Goal: Information Seeking & Learning: Learn about a topic

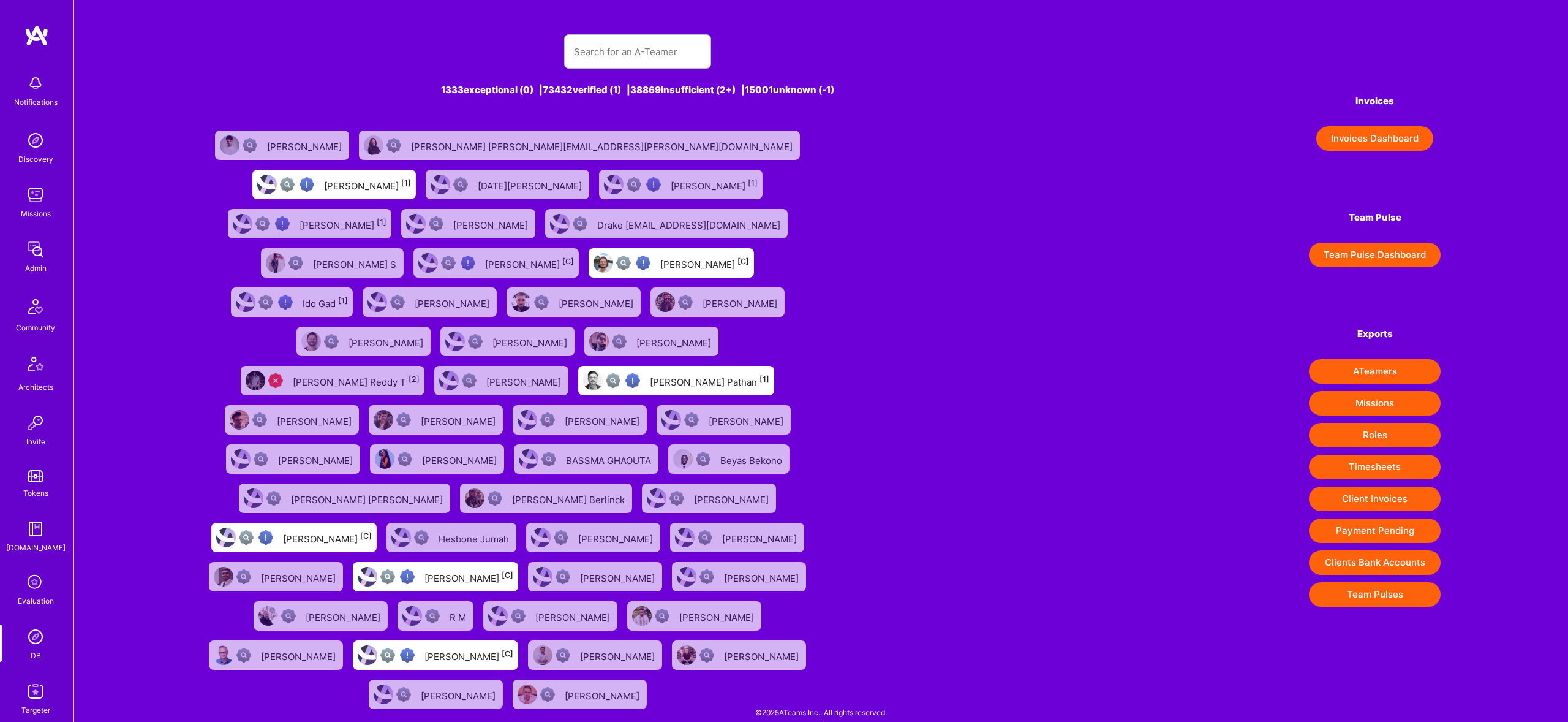
click at [668, 43] on input "text" at bounding box center [637, 51] width 127 height 31
type input "[PERSON_NAME][EMAIL_ADDRESS][DOMAIN_NAME]"
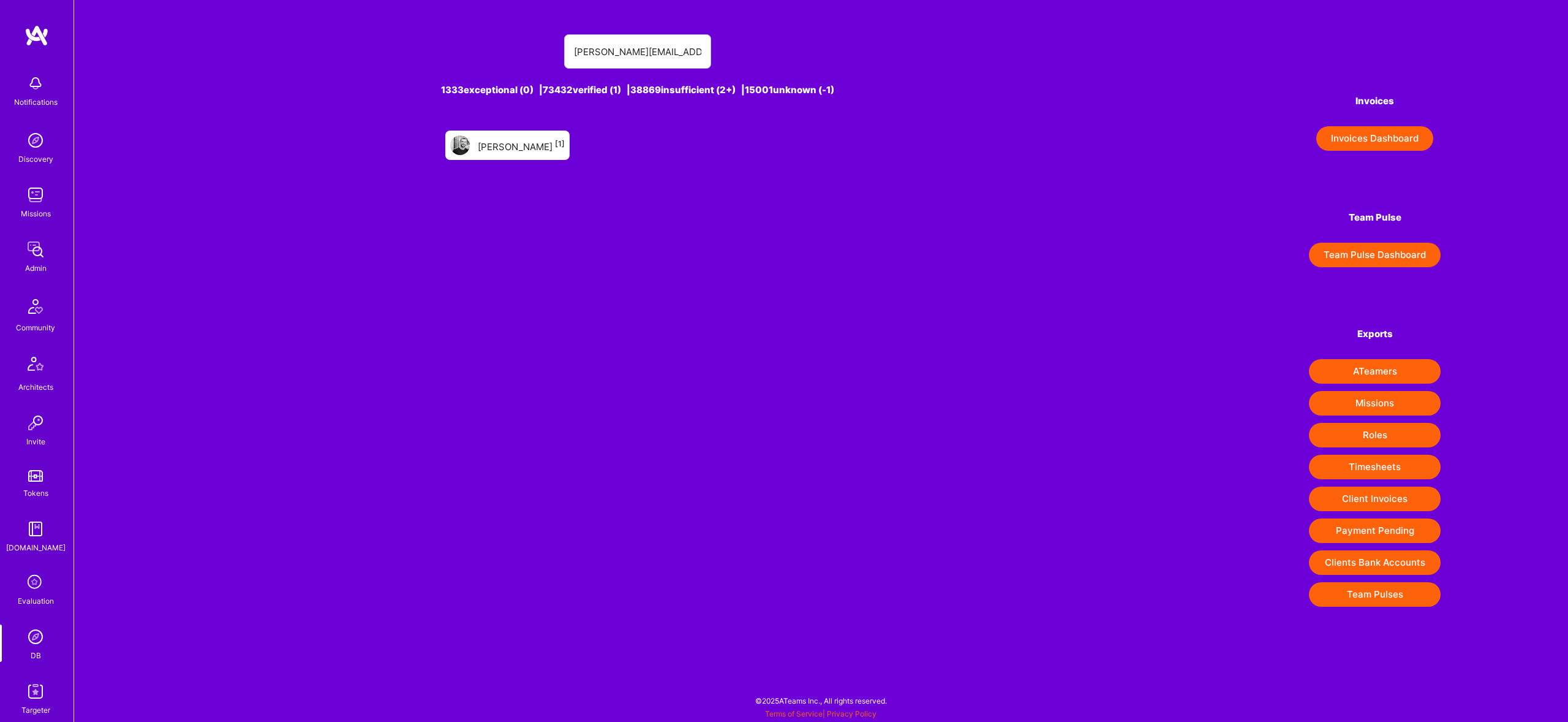
click at [518, 152] on div "[PERSON_NAME] [1]" at bounding box center [521, 145] width 87 height 16
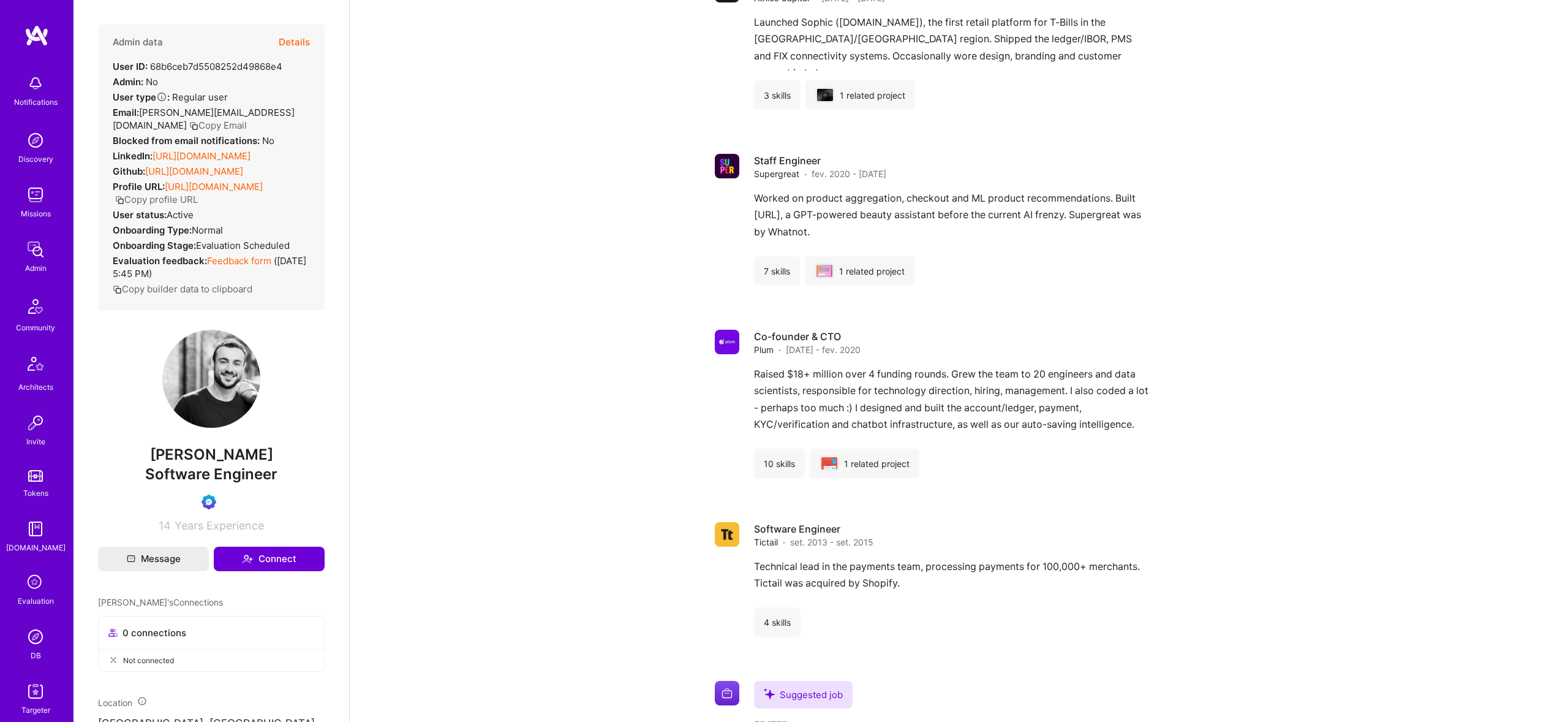
scroll to position [1004, 0]
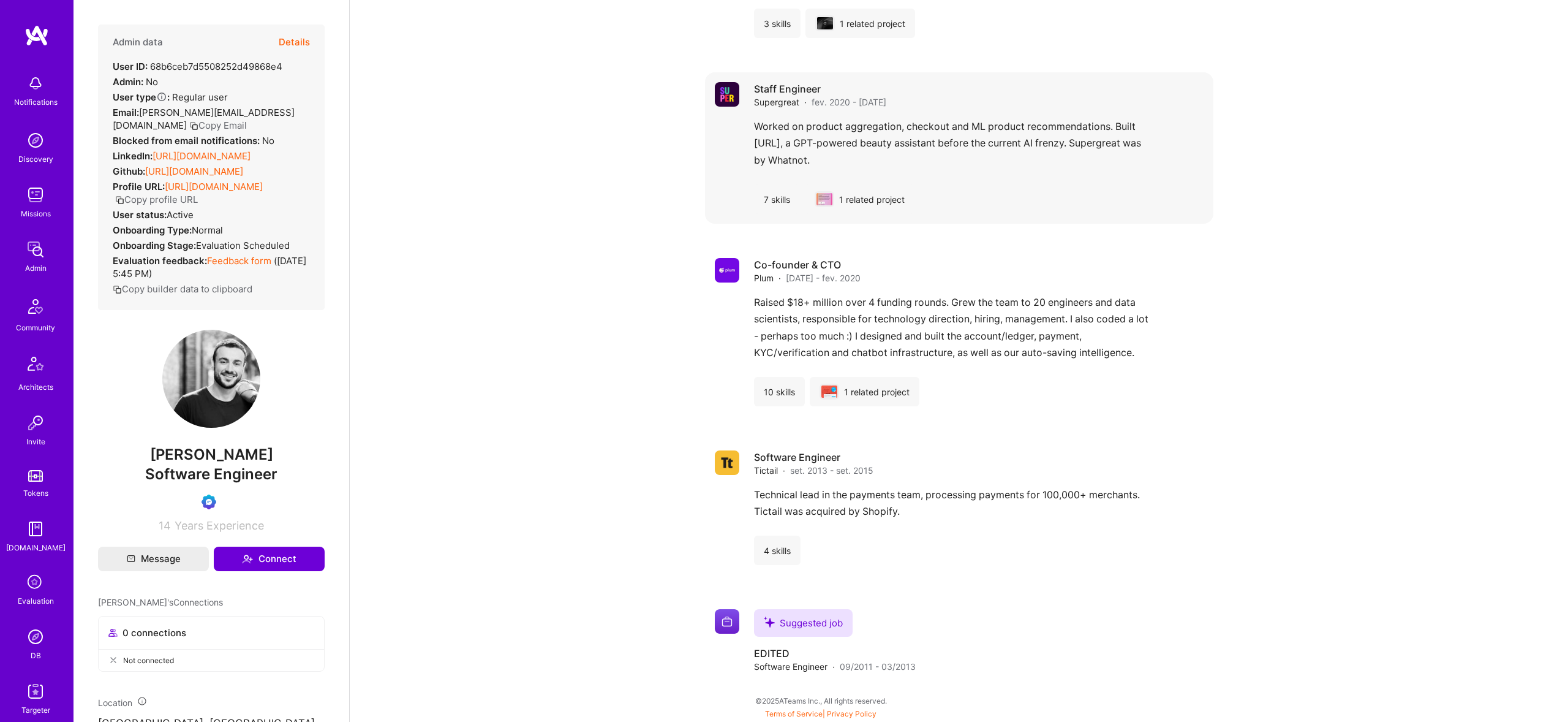
click at [914, 149] on div "Worked on product aggregation, checkout and ML product recommendations. Built […" at bounding box center [979, 146] width 450 height 56
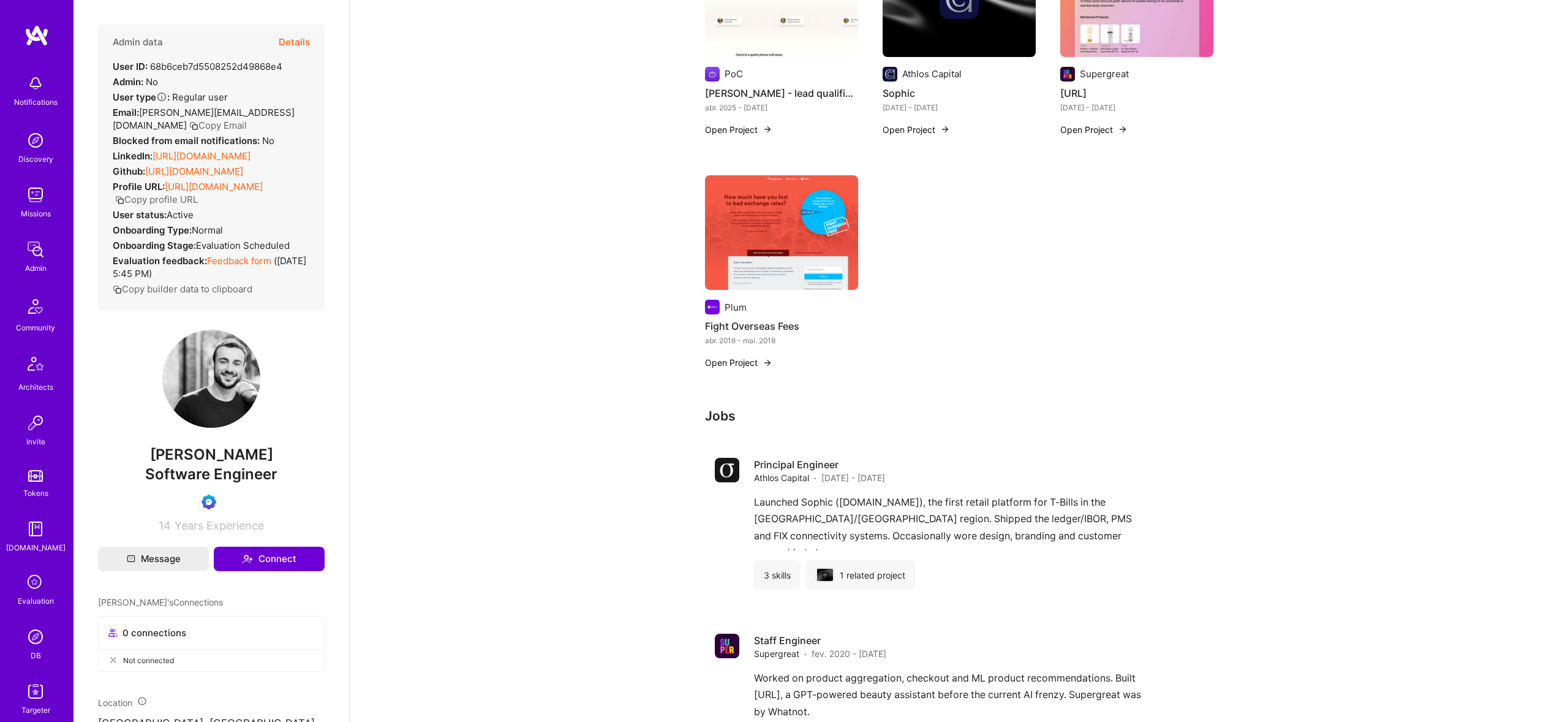
scroll to position [480, 0]
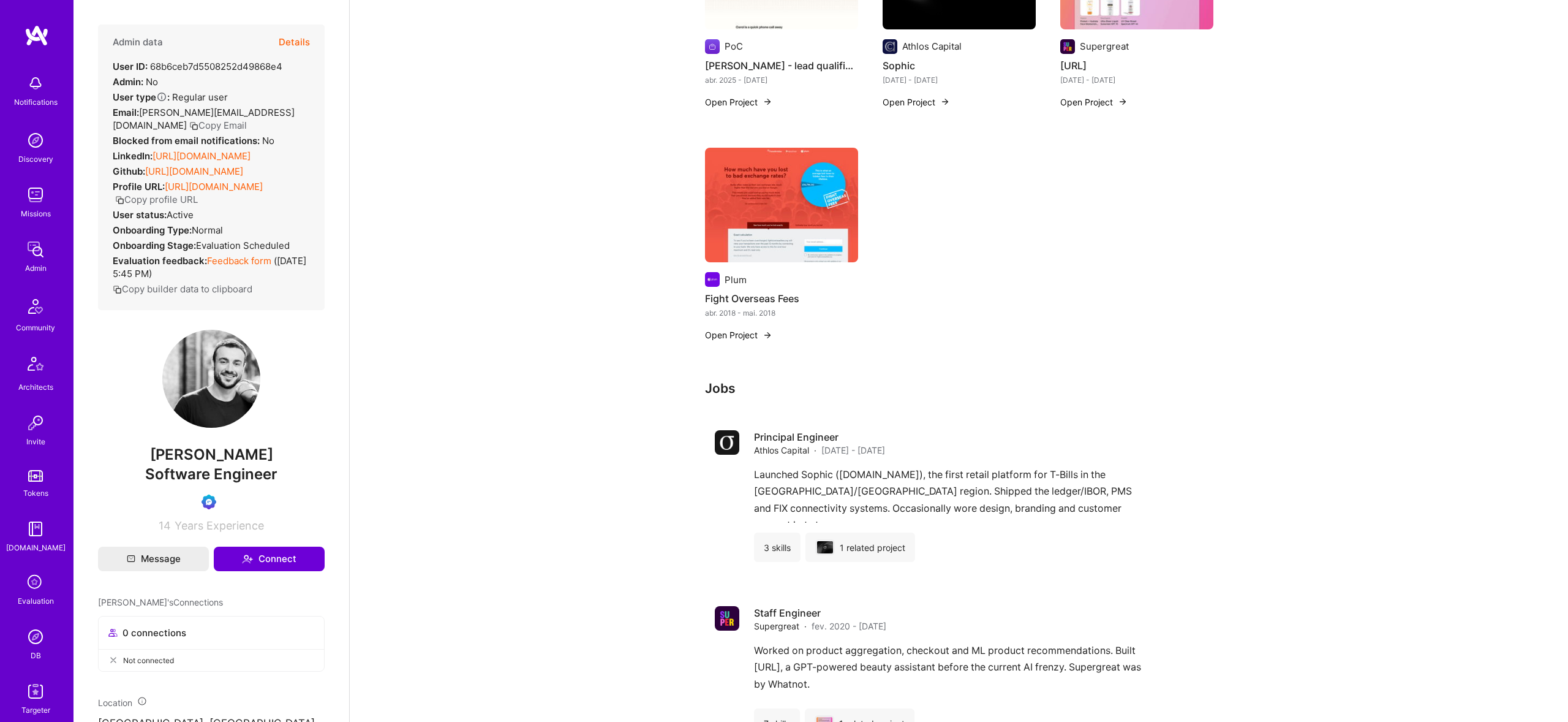
drag, startPoint x: 895, startPoint y: 213, endPoint x: 781, endPoint y: 103, distance: 158.4
click at [778, 103] on div "PoC [PERSON_NAME] - lead qualification for insurance abr. 2025 - [DATE] Open Pr…" at bounding box center [959, 135] width 509 height 442
click at [803, 114] on div "PoC [PERSON_NAME] - lead qualification for insurance abr. 2025 - [DATE] Open Pr…" at bounding box center [781, 19] width 153 height 209
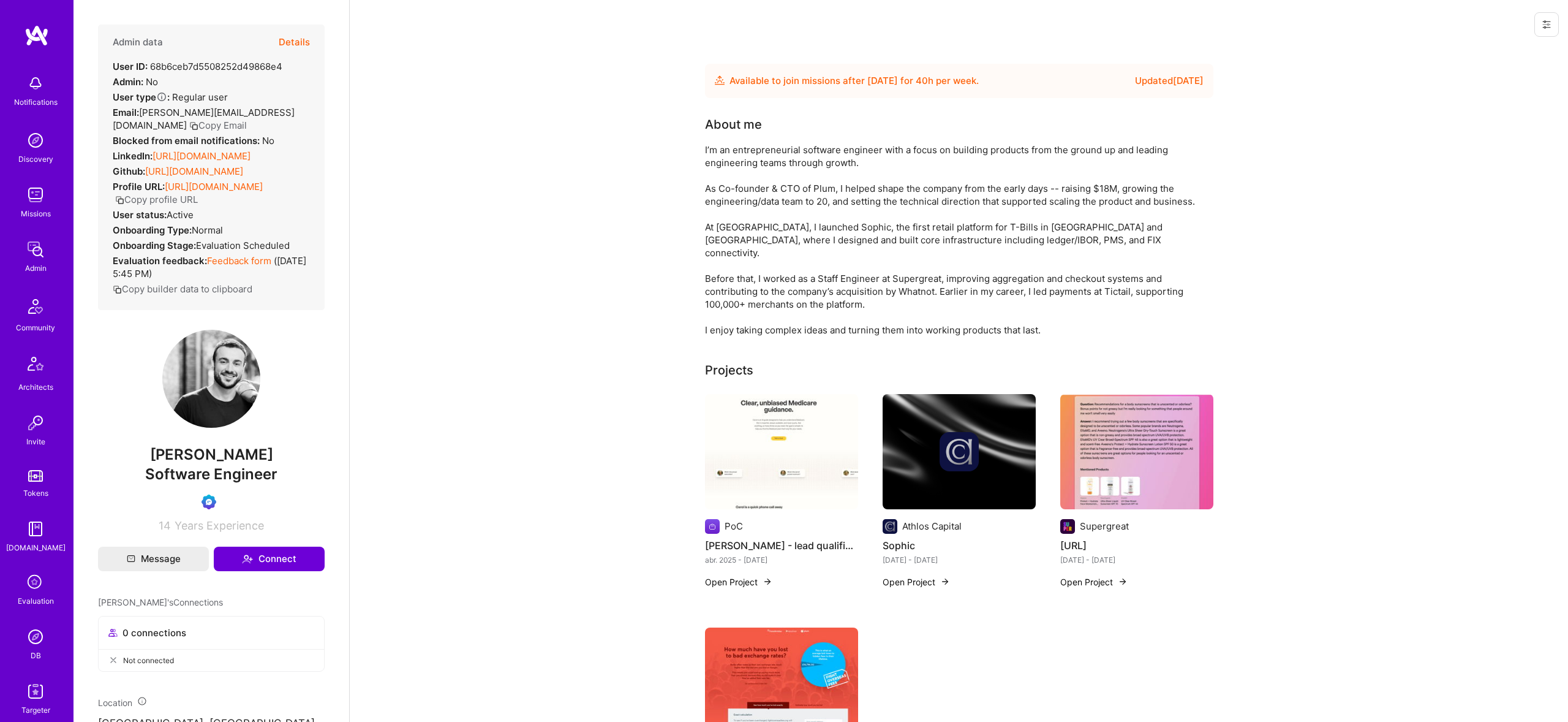
click at [250, 157] on link "[URL][DOMAIN_NAME]" at bounding box center [201, 156] width 98 height 12
drag, startPoint x: 188, startPoint y: 443, endPoint x: 197, endPoint y: 455, distance: 15.0
click at [190, 449] on div "Admin data Details User ID: 68b6ceb7d5508252d49868e4 Admin: No User type Regula…" at bounding box center [212, 278] width 227 height 507
click at [210, 464] on span "[PERSON_NAME]" at bounding box center [212, 455] width 227 height 19
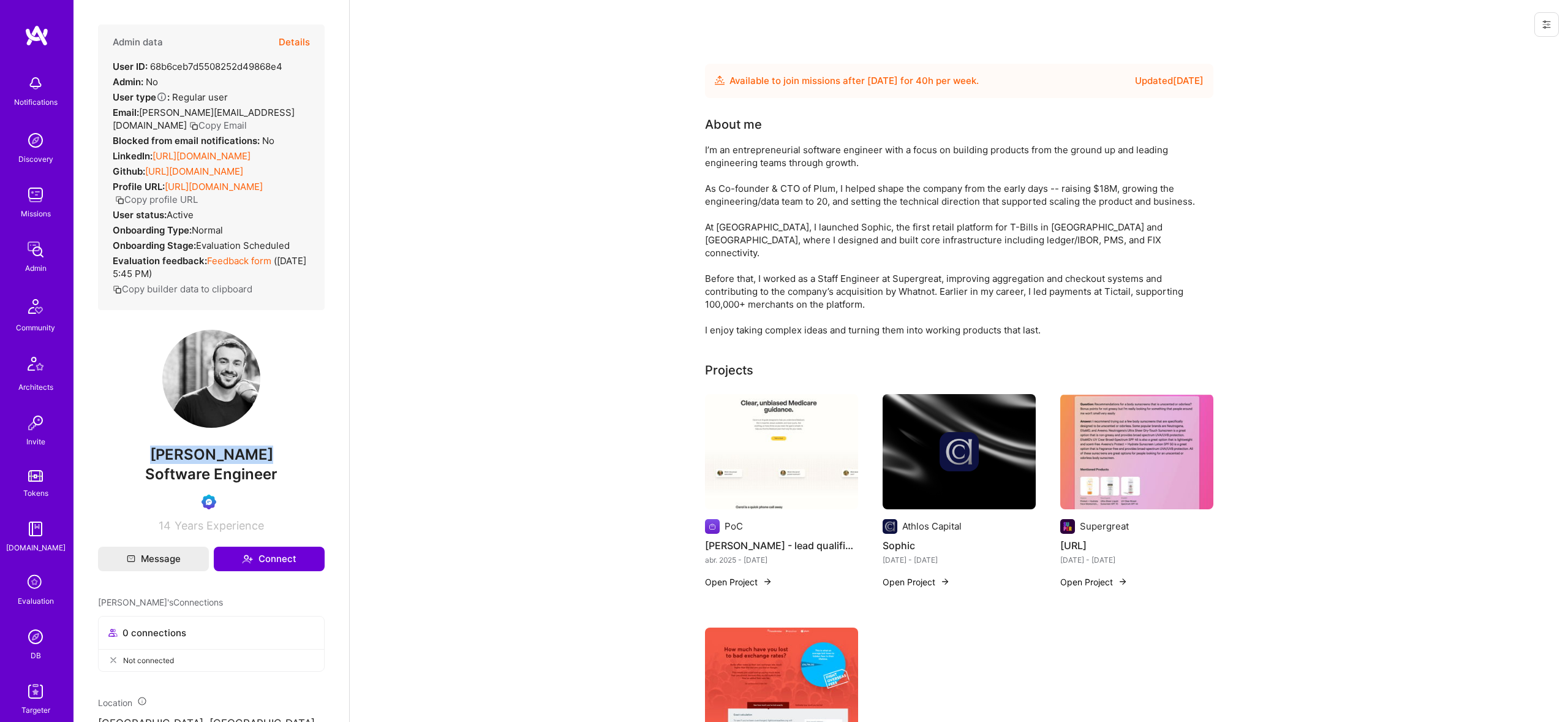
click at [210, 464] on span "[PERSON_NAME]" at bounding box center [212, 455] width 227 height 19
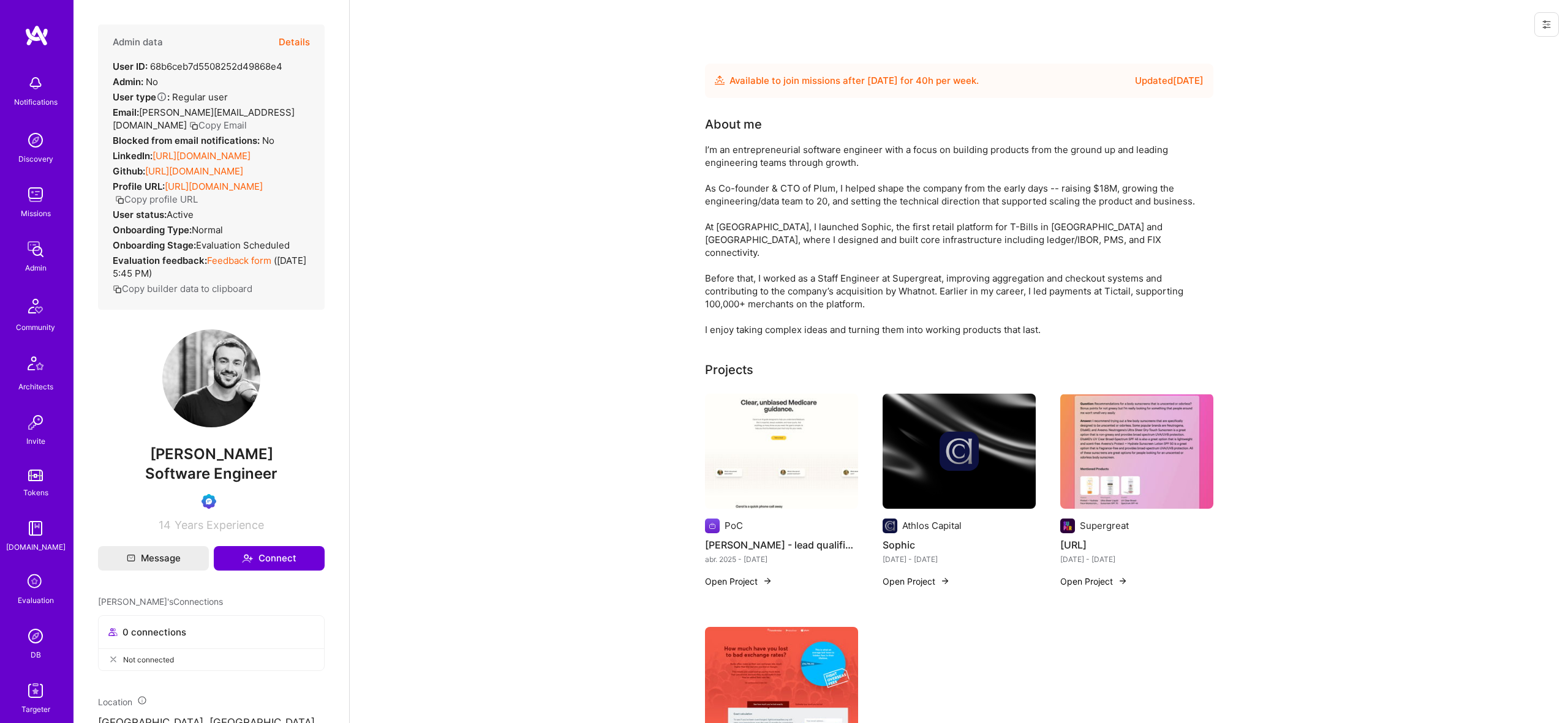
click at [39, 637] on img at bounding box center [35, 636] width 24 height 24
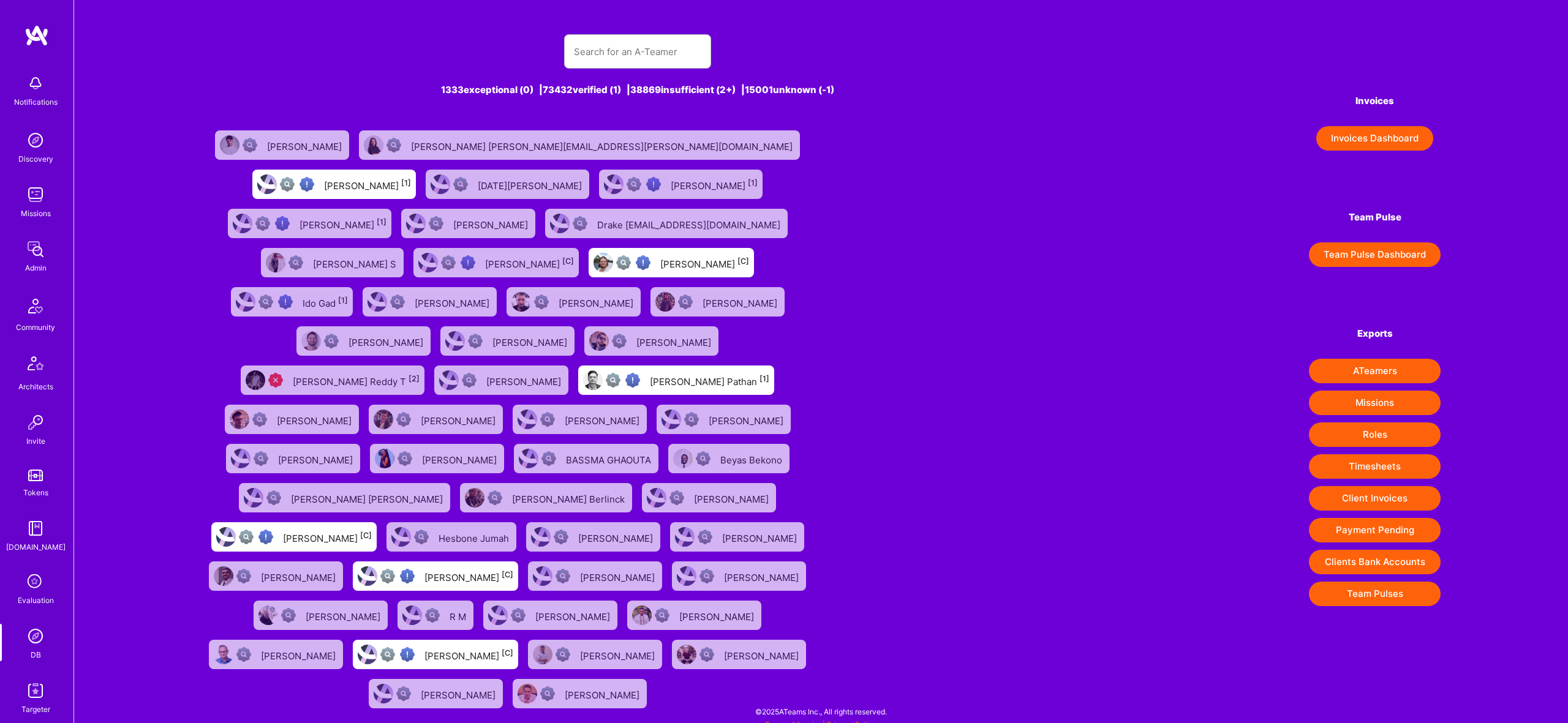
click at [648, 35] on div at bounding box center [637, 52] width 147 height 35
paste input "[EMAIL_ADDRESS][DOMAIN_NAME]"
type input "[EMAIL_ADDRESS][DOMAIN_NAME]"
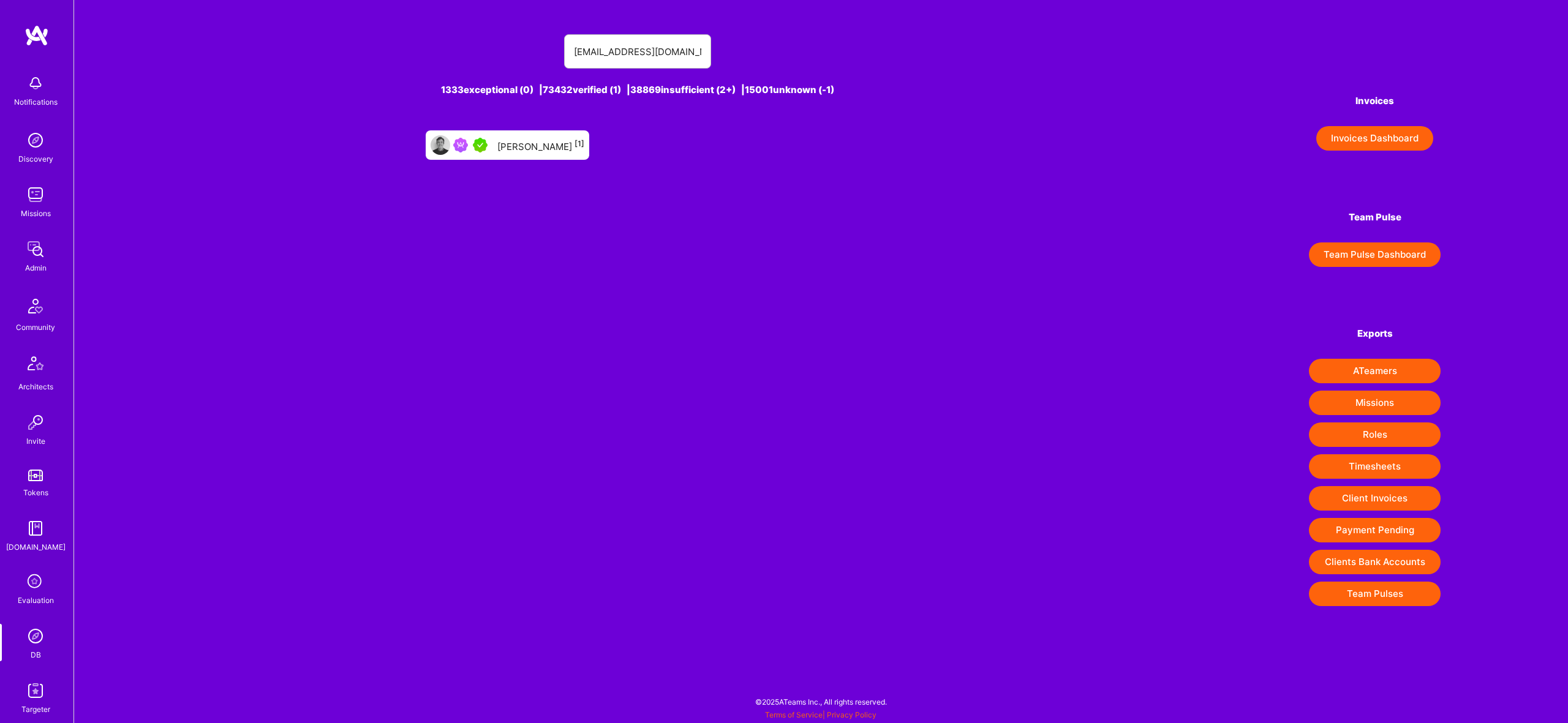
click at [546, 141] on div "[PERSON_NAME] [1]" at bounding box center [541, 145] width 87 height 16
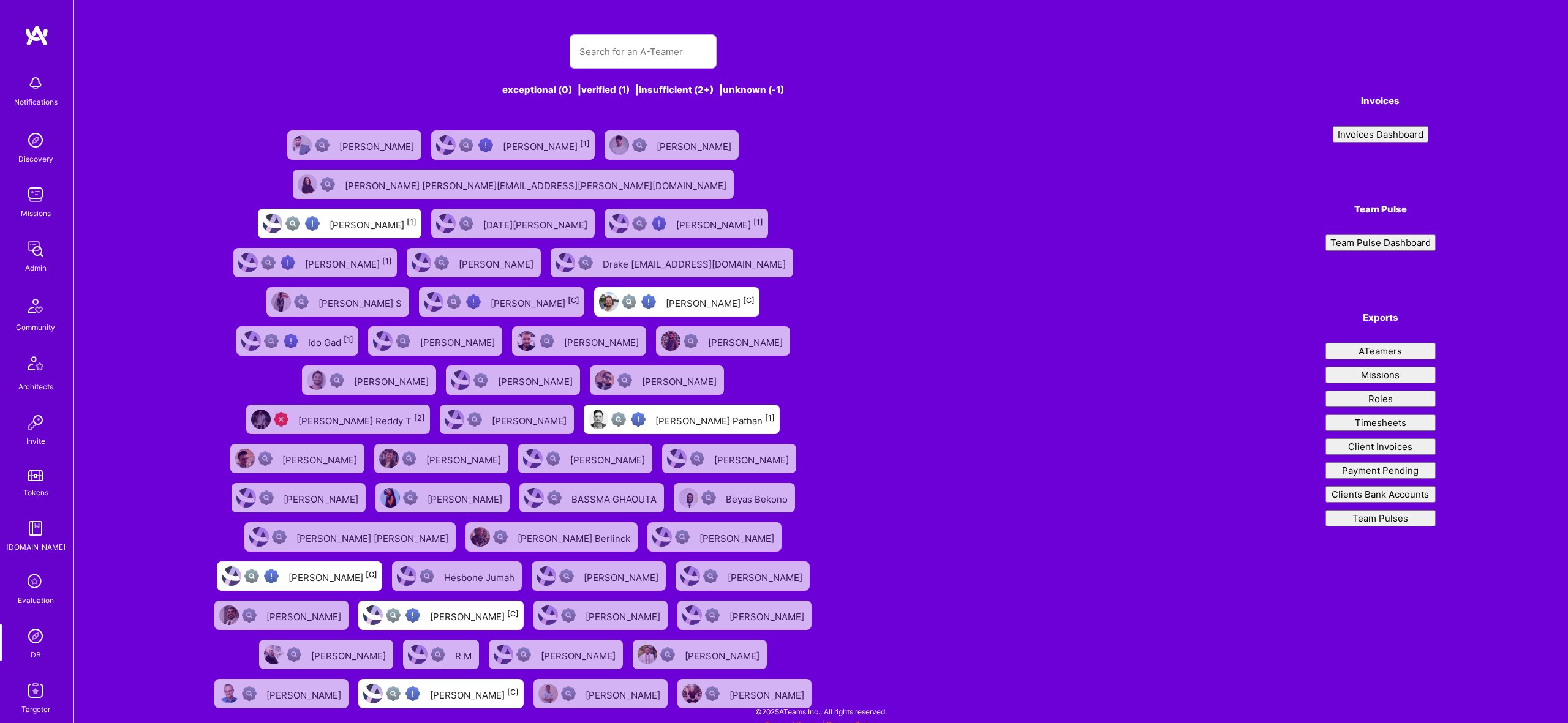
click at [675, 56] on input "text" at bounding box center [643, 51] width 127 height 31
type input "[PERSON_NAME][EMAIL_ADDRESS][DOMAIN_NAME]"
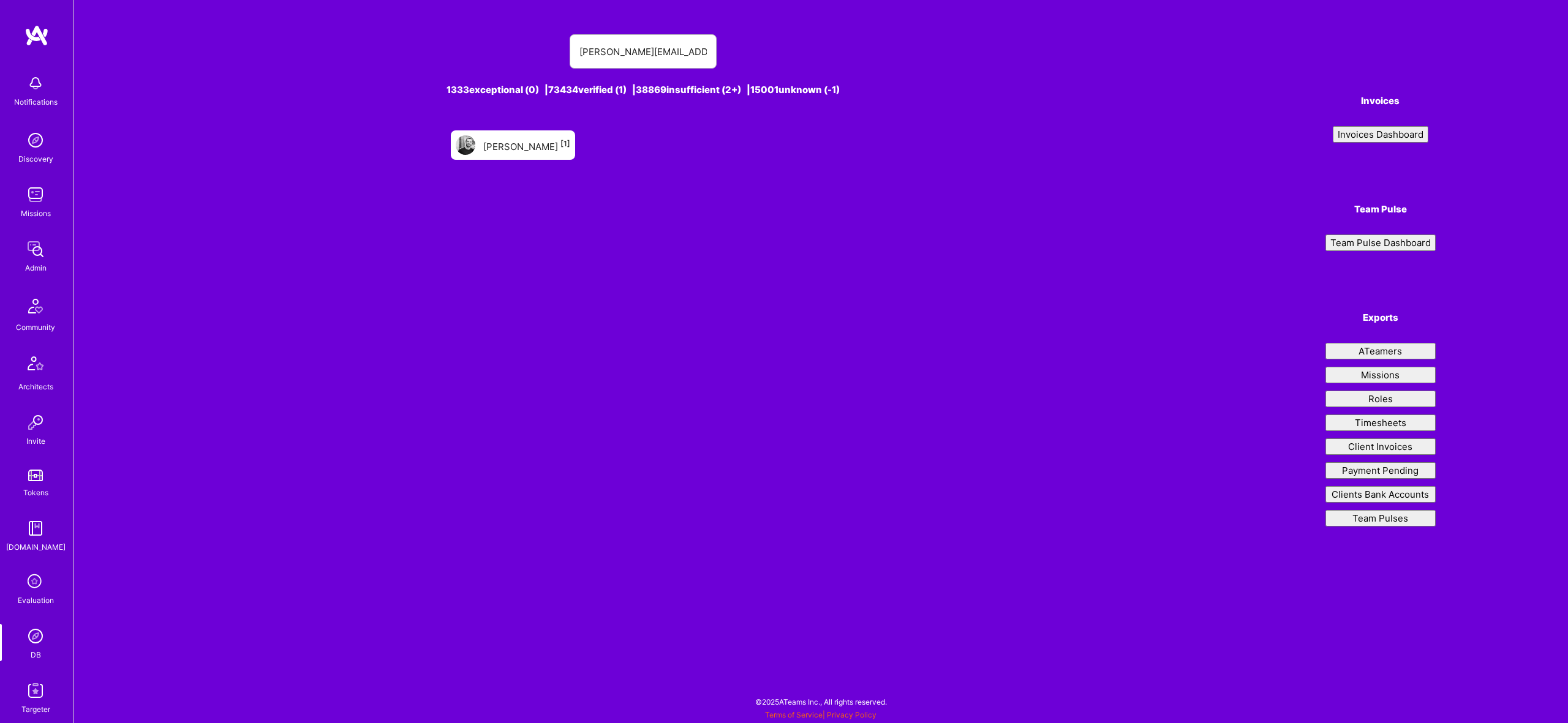
click at [525, 145] on div "[PERSON_NAME] [1]" at bounding box center [527, 145] width 87 height 16
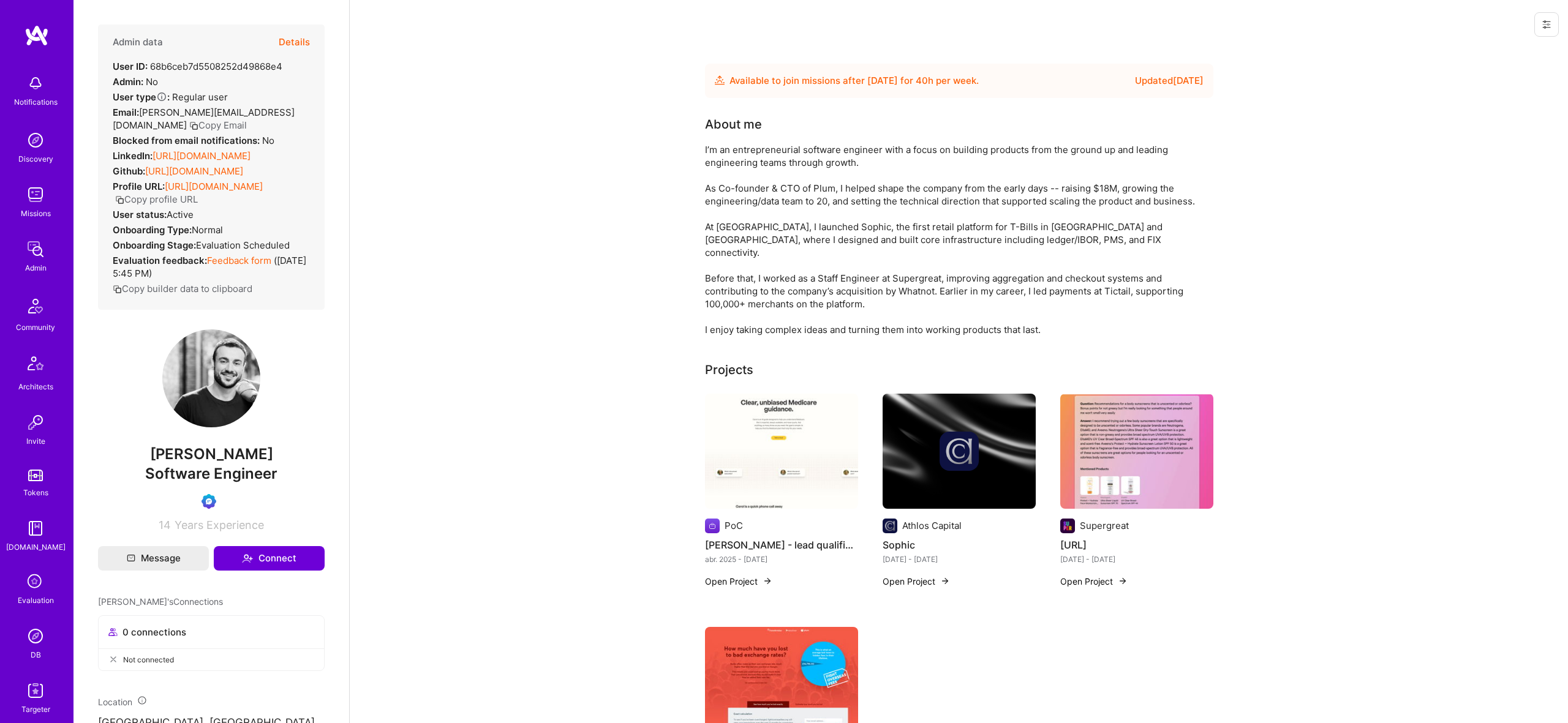
click at [250, 464] on span "[PERSON_NAME]" at bounding box center [212, 455] width 227 height 19
click at [248, 464] on span "[PERSON_NAME]" at bounding box center [212, 455] width 227 height 19
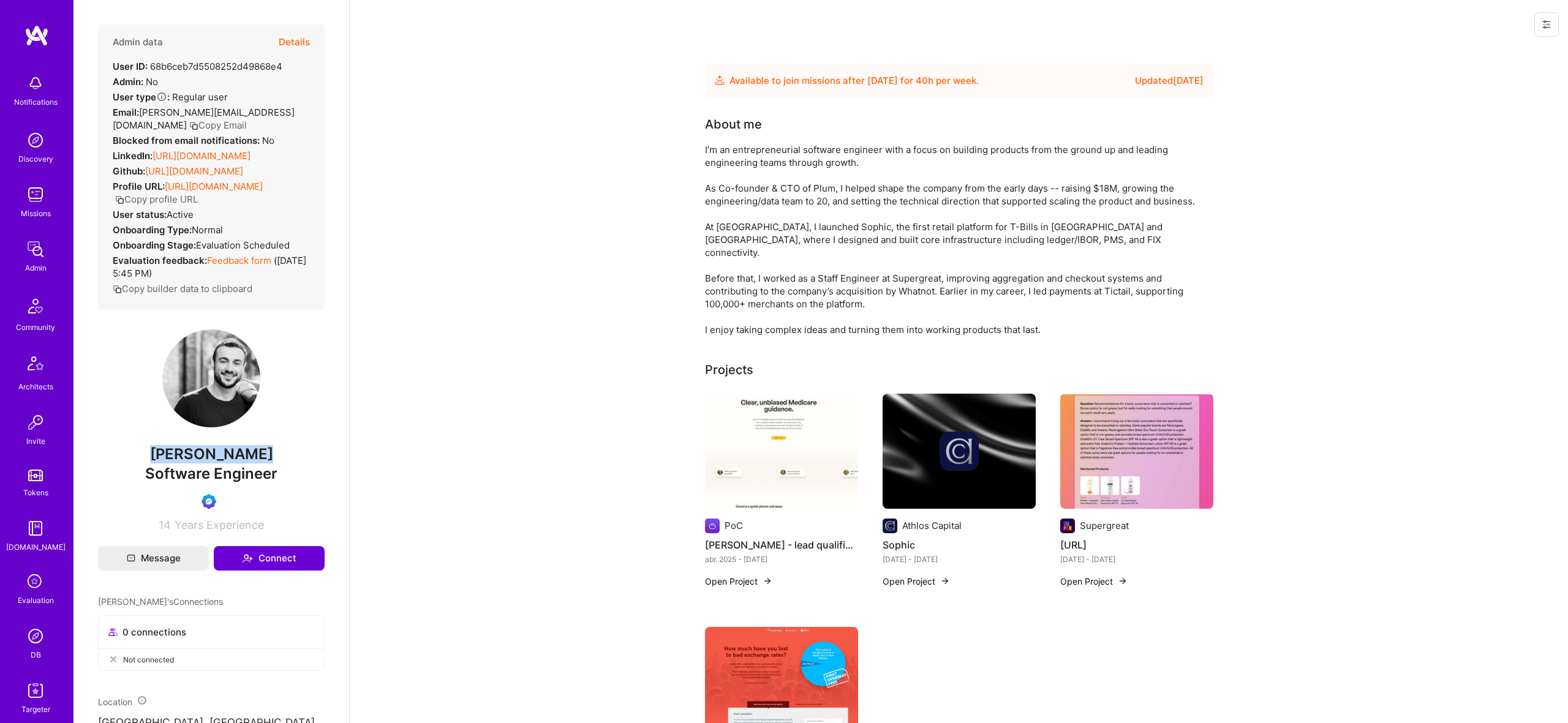
click at [248, 464] on span "[PERSON_NAME]" at bounding box center [212, 455] width 227 height 19
click at [215, 464] on span "[PERSON_NAME]" at bounding box center [212, 455] width 227 height 19
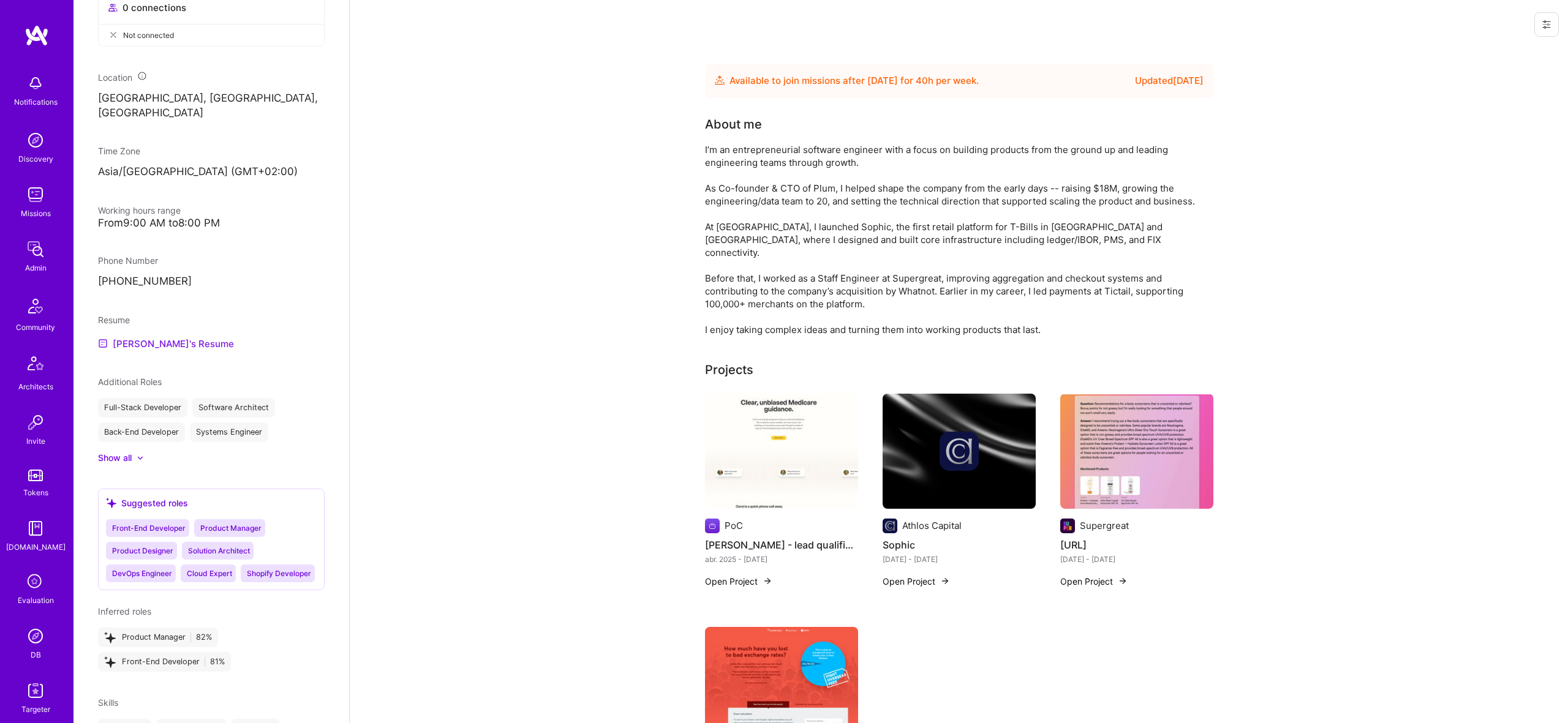
scroll to position [626, 0]
click at [164, 339] on link "[PERSON_NAME]'s Resume" at bounding box center [166, 342] width 136 height 15
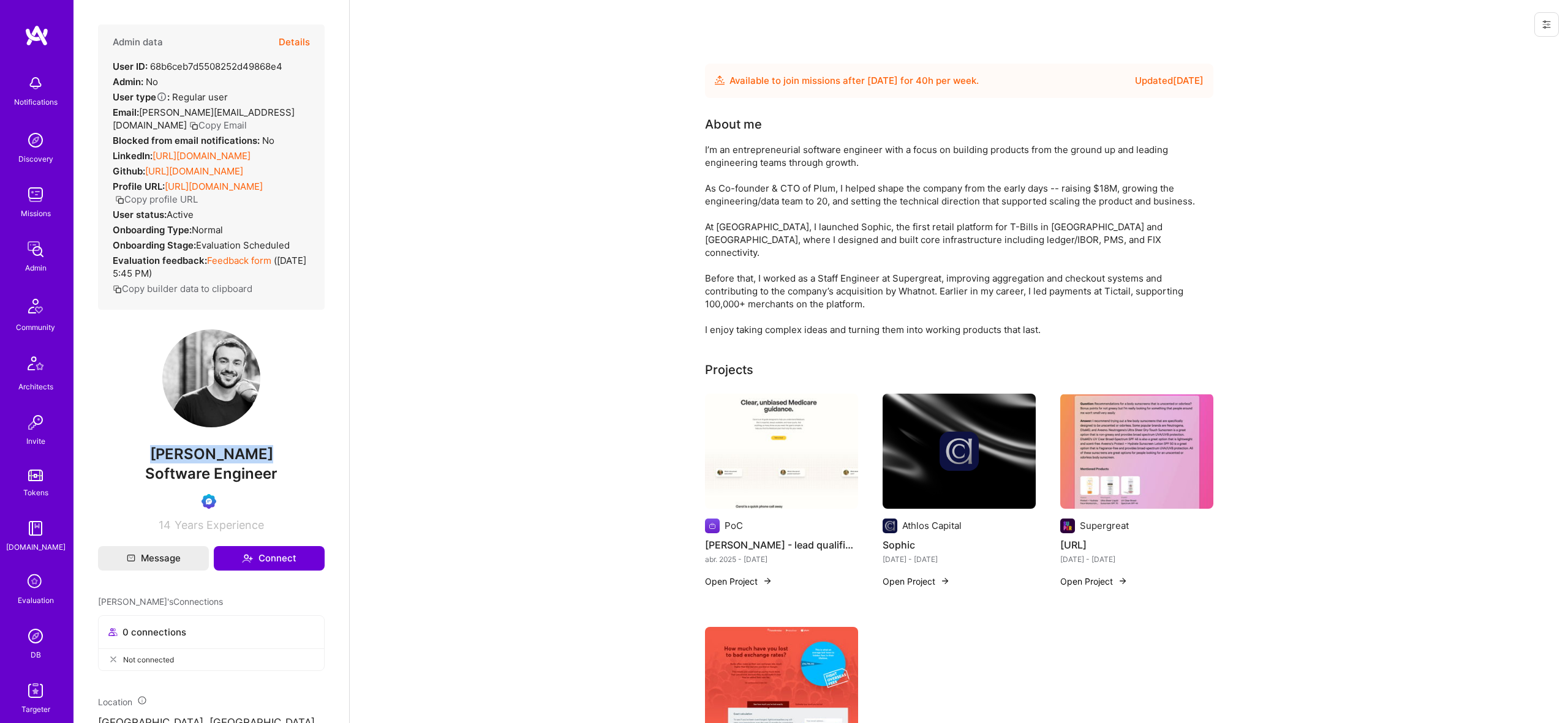
click at [230, 152] on link "[URL][DOMAIN_NAME]" at bounding box center [201, 156] width 98 height 12
drag, startPoint x: 302, startPoint y: 21, endPoint x: 304, endPoint y: 58, distance: 37.1
click at [302, 24] on div "Admin data Details User ID: 68b6ceb7d5508252d49868e4 Admin: No User type Regula…" at bounding box center [211, 361] width 275 height 723
click at [304, 58] on button "Details" at bounding box center [294, 42] width 31 height 35
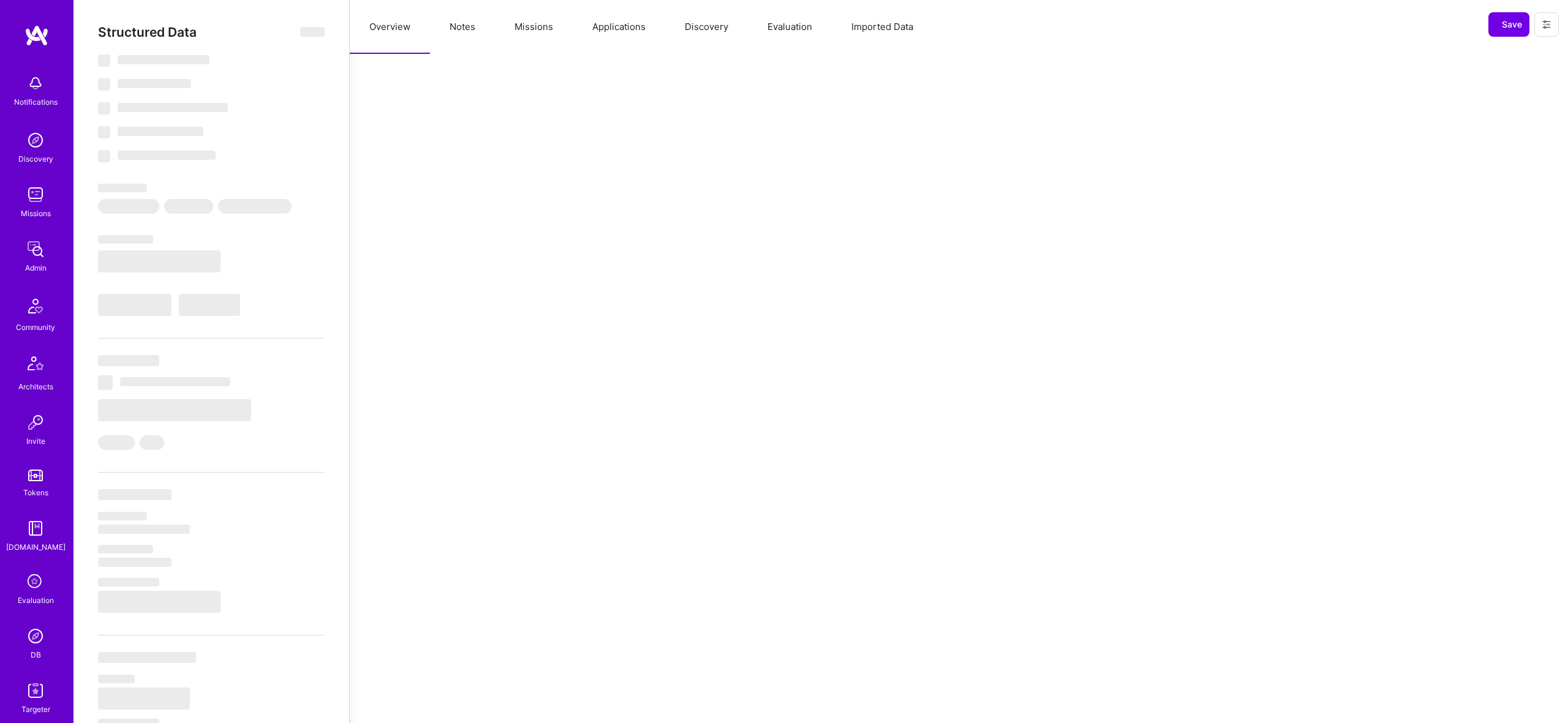
click at [300, 44] on div "Structured Data ‌ ‌ ‌ ‌ ‌ ‌ ‌ ‌ ‌ ‌ ‌ ‌ ‌ ‌ ‌ ‌ ‌ ‌ ‌ ‌ ‌ ‌ ‌ ‌ ‌ ‌ ‌ ‌ ‌ ‌ ‌ ‌…" at bounding box center [212, 421] width 227 height 795
select select "Future Date"
select select "Verified"
select select "CY"
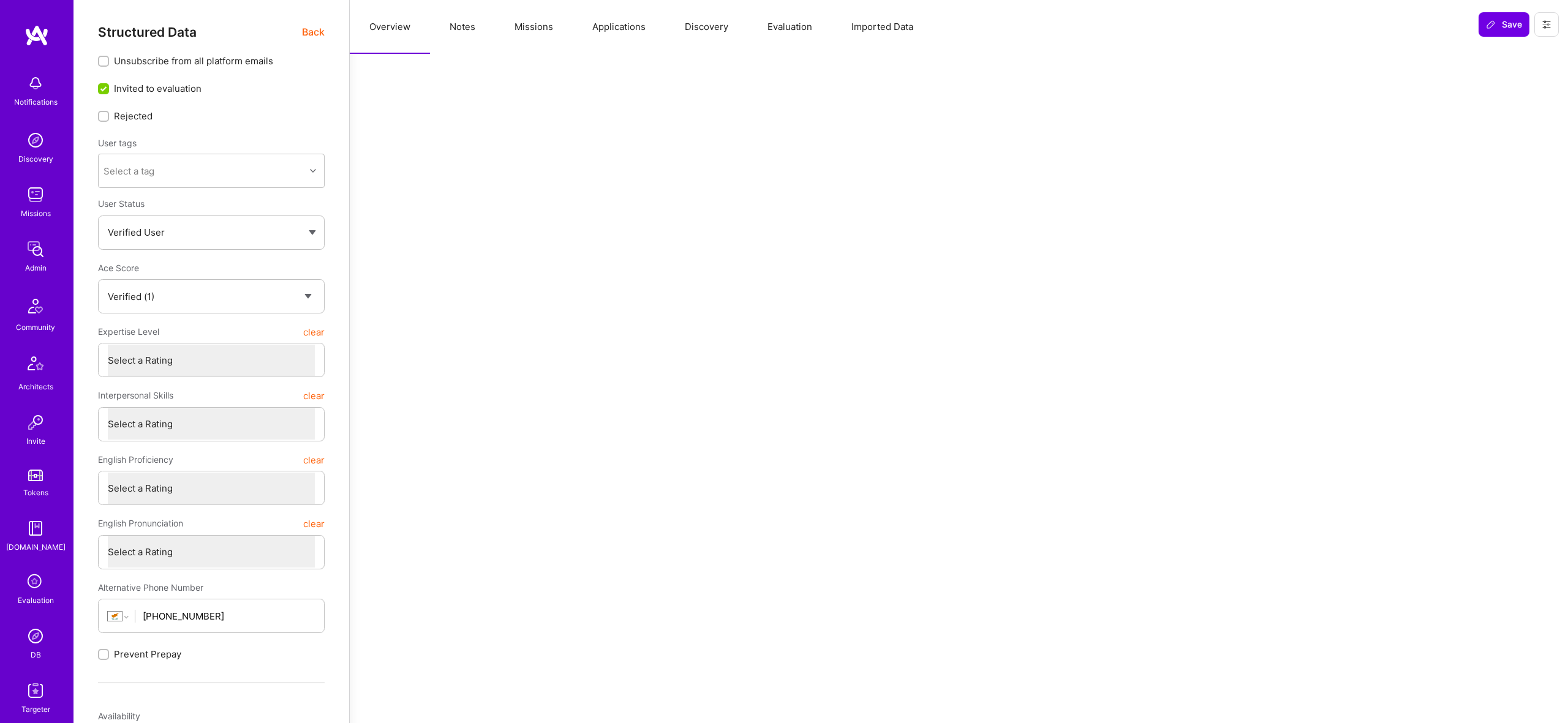
click at [777, 27] on button "Evaluation" at bounding box center [790, 27] width 84 height 54
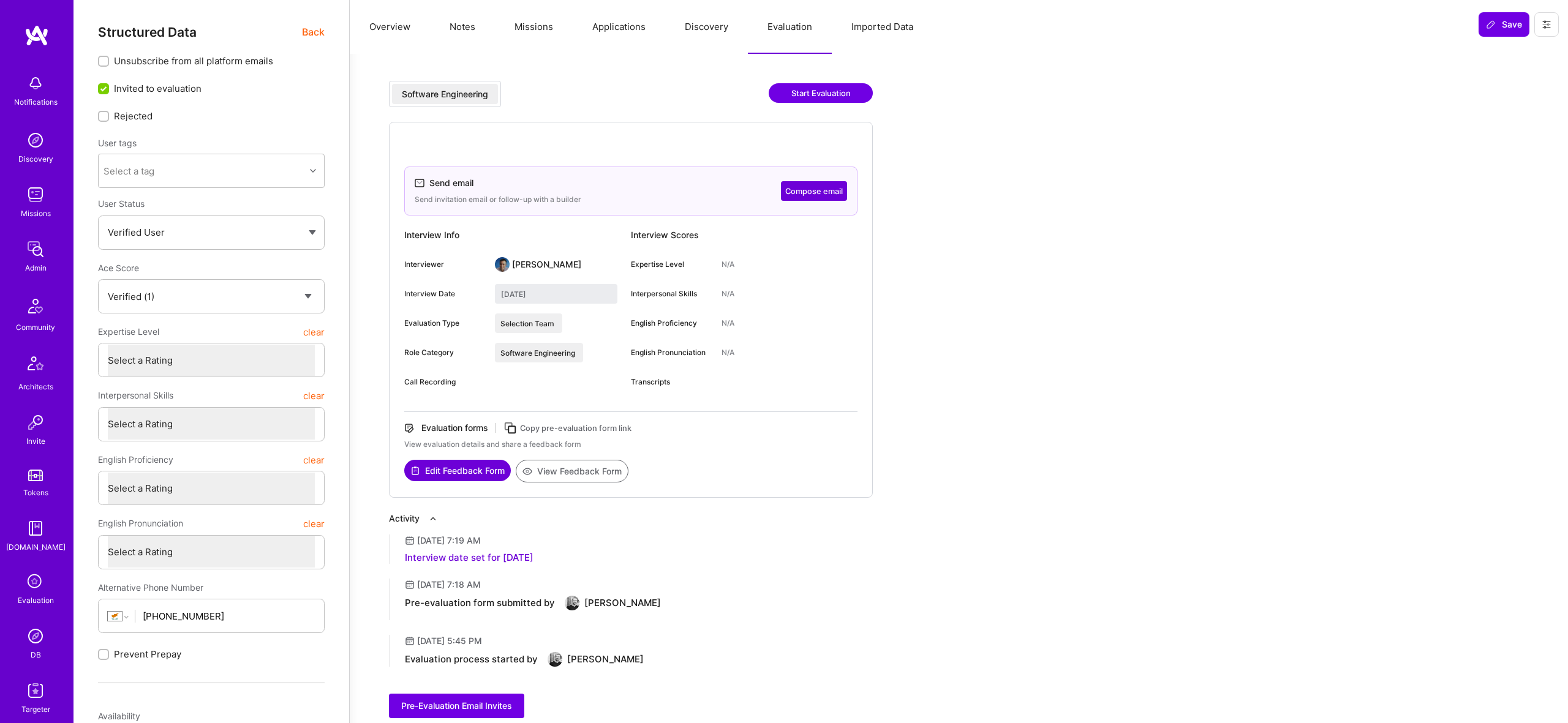
click at [595, 485] on div "Send email Send invitation email or follow-up with a builder Compose email Inte…" at bounding box center [630, 310] width 484 height 376
click at [593, 478] on button "View Feedback Form" at bounding box center [572, 471] width 113 height 23
click at [318, 27] on span "Back" at bounding box center [313, 32] width 23 height 15
click at [320, 29] on span "Back" at bounding box center [313, 32] width 23 height 15
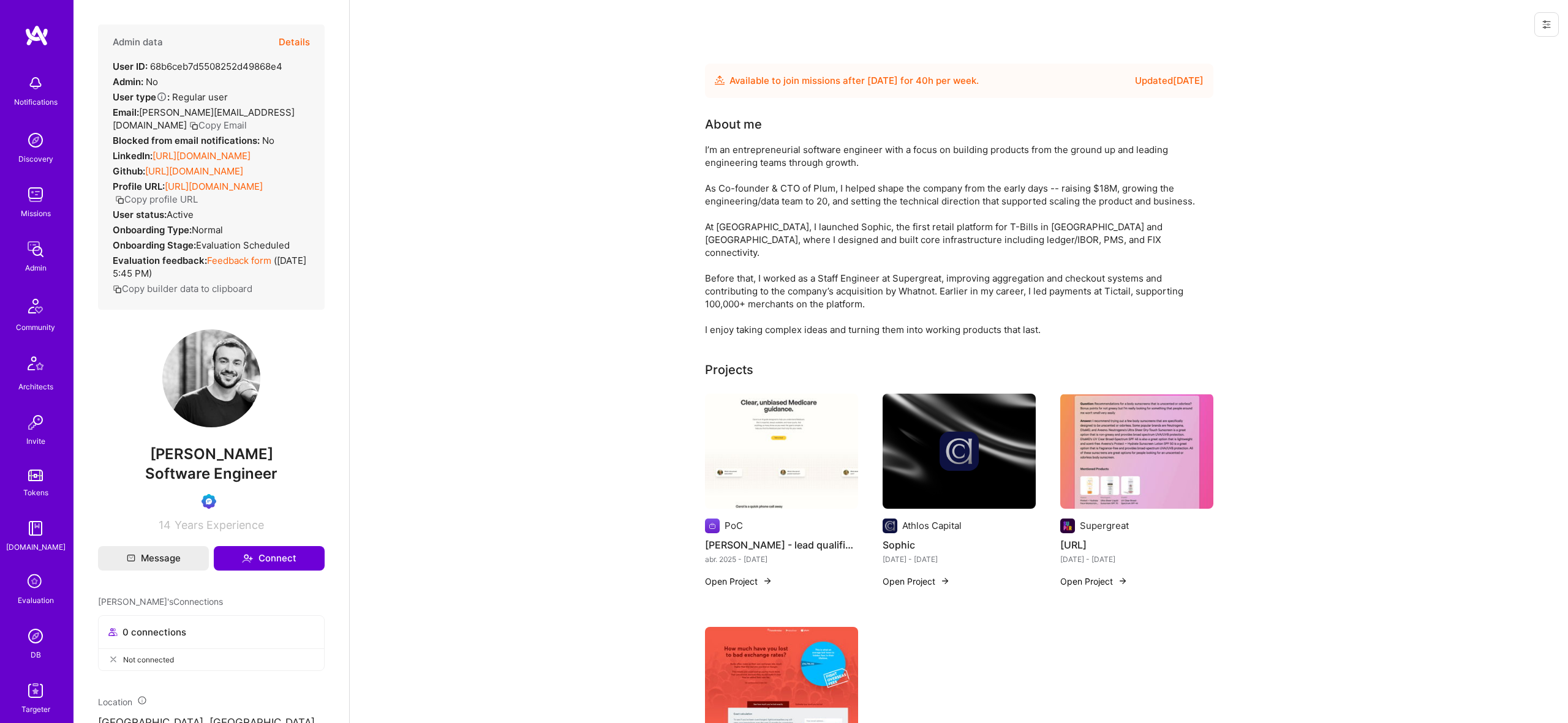
click at [227, 155] on link "[URL][DOMAIN_NAME]" at bounding box center [201, 156] width 98 height 12
click at [210, 461] on span "[PERSON_NAME]" at bounding box center [212, 455] width 227 height 19
copy span "[PERSON_NAME]"
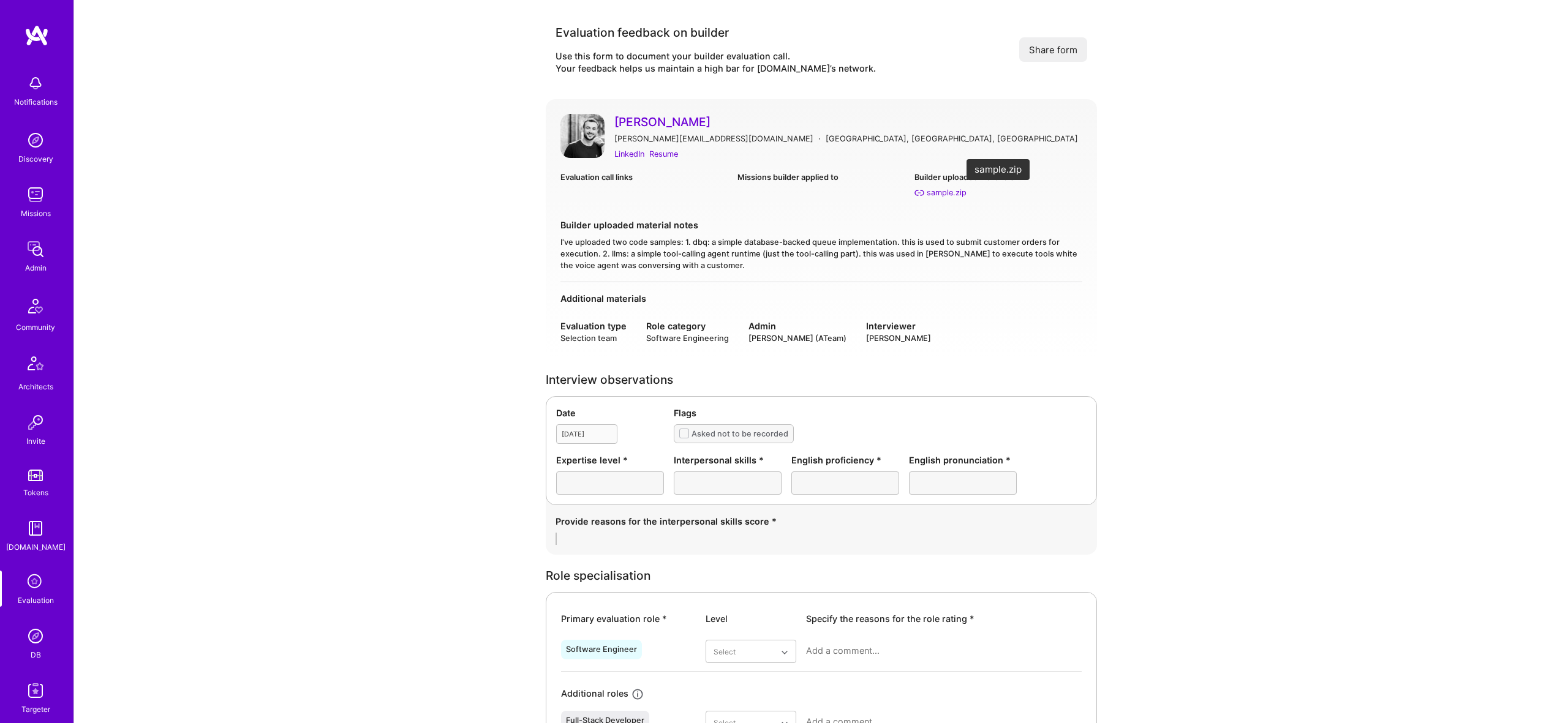
click at [938, 196] on div "sample.zip" at bounding box center [947, 192] width 40 height 13
